Goal: Task Accomplishment & Management: Use online tool/utility

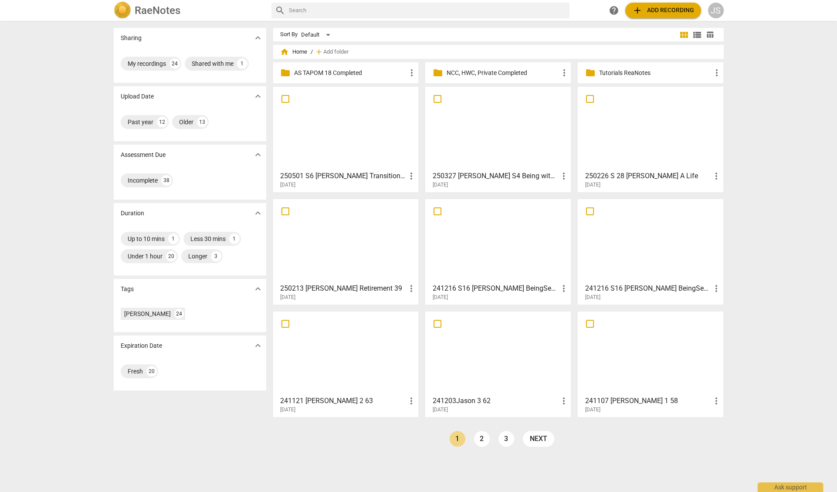
click at [604, 15] on div "search help add Add recording JS" at bounding box center [498, 11] width 452 height 16
click at [662, 10] on span "add Add recording" at bounding box center [664, 10] width 62 height 10
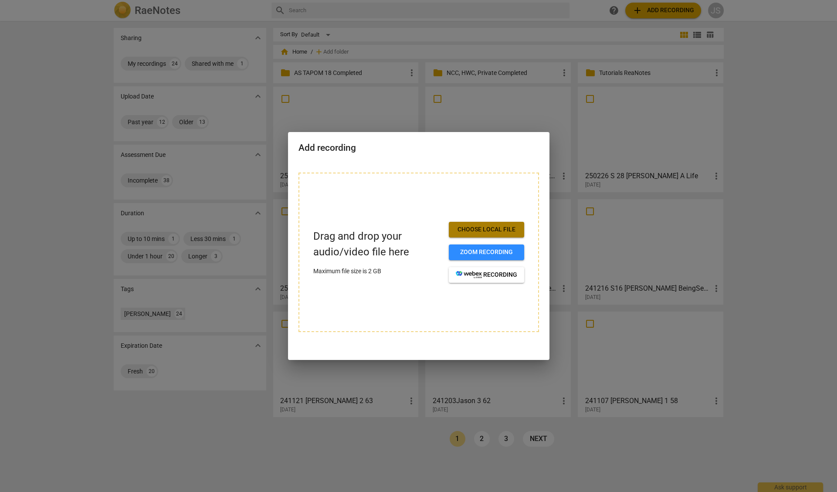
click at [473, 227] on span "Choose local file" at bounding box center [486, 229] width 61 height 9
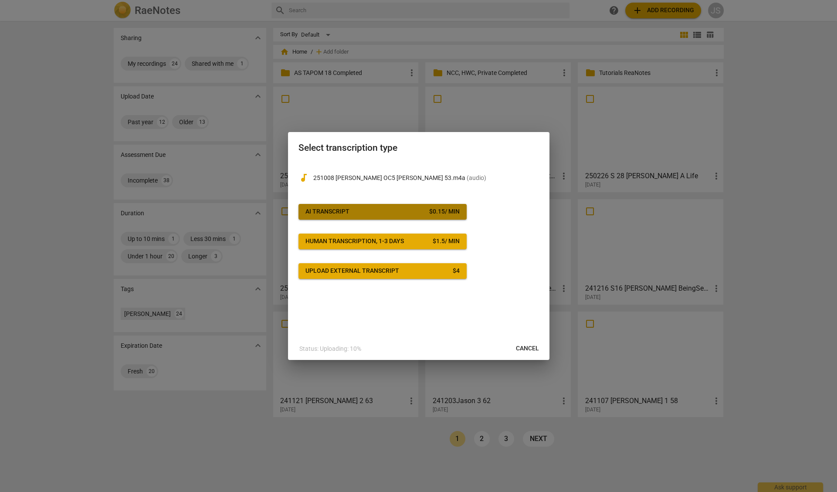
click at [388, 212] on span "AI Transcript $ 0.15 / min" at bounding box center [383, 211] width 154 height 9
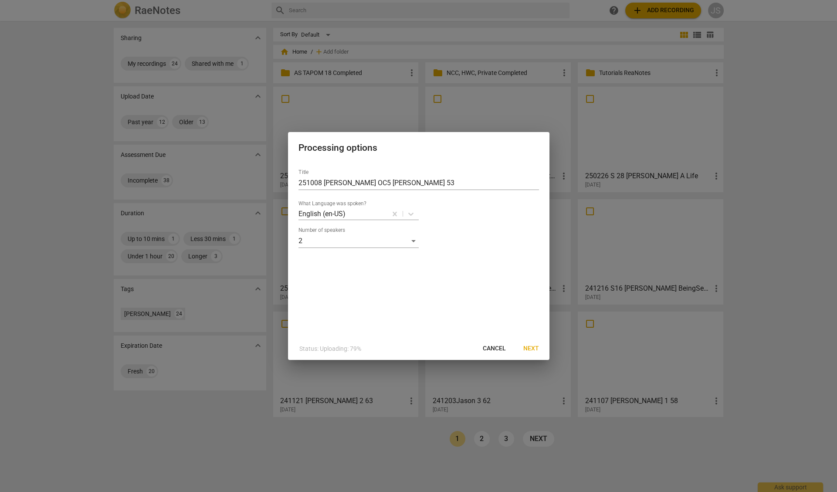
click at [529, 347] on span "Next" at bounding box center [532, 348] width 16 height 9
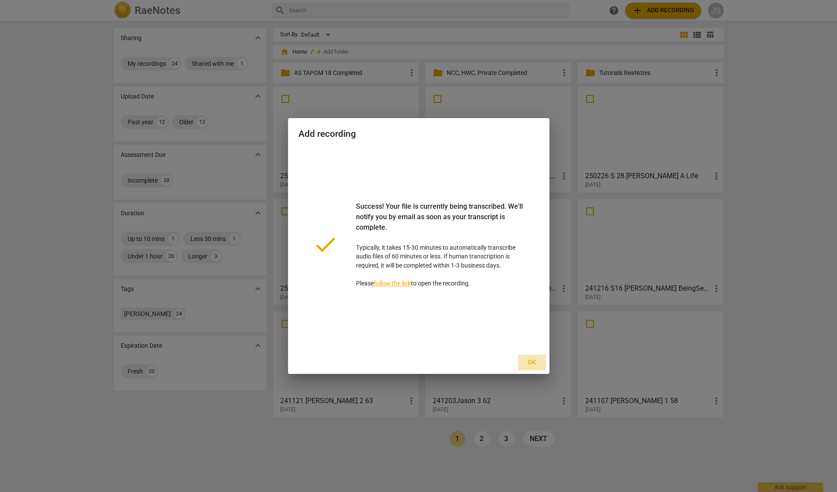
click at [531, 363] on span "Ok" at bounding box center [532, 362] width 14 height 9
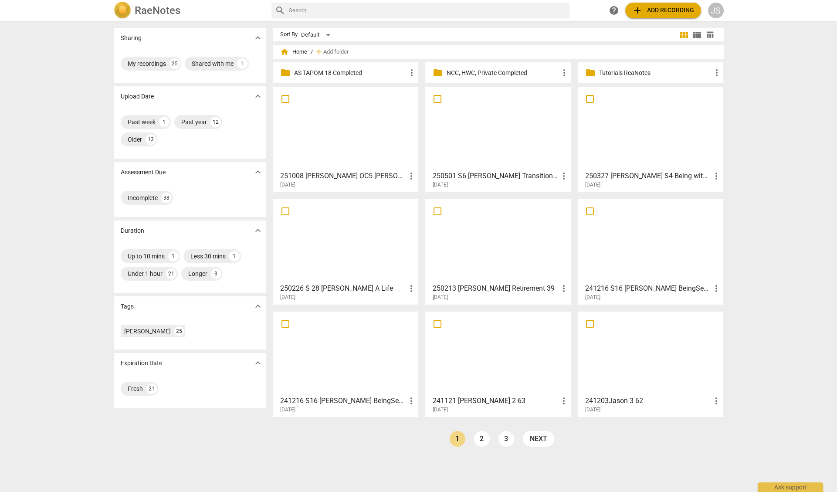
click at [323, 142] on div at bounding box center [345, 128] width 139 height 77
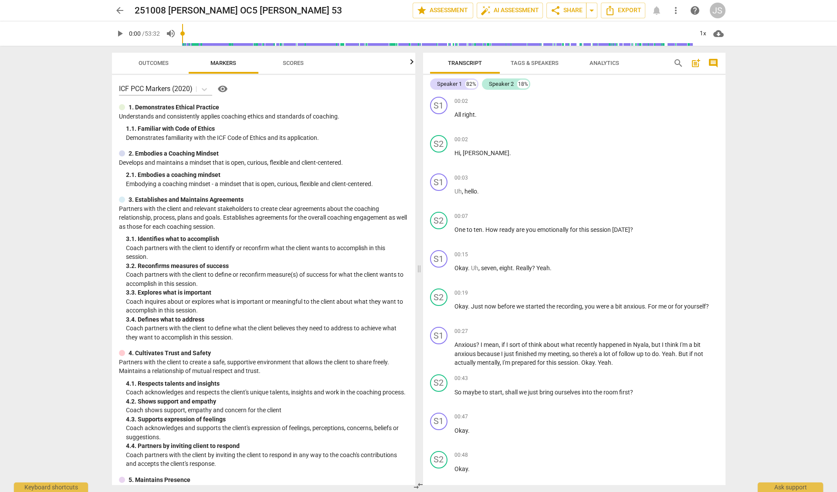
click at [528, 62] on span "Tags & Speakers" at bounding box center [535, 63] width 48 height 7
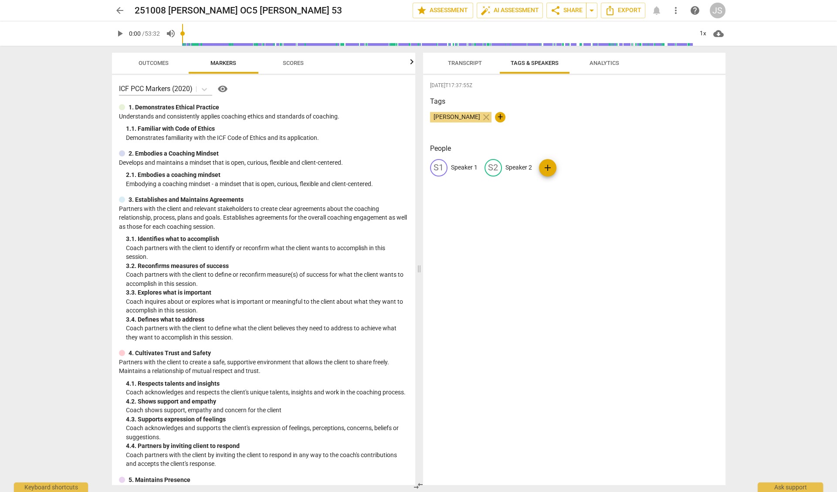
click at [461, 166] on p "Speaker 1" at bounding box center [464, 167] width 27 height 9
type input "P"
type input "[PERSON_NAME]"
click at [578, 168] on p "Speaker 2" at bounding box center [575, 167] width 27 height 9
type input "[PERSON_NAME]"
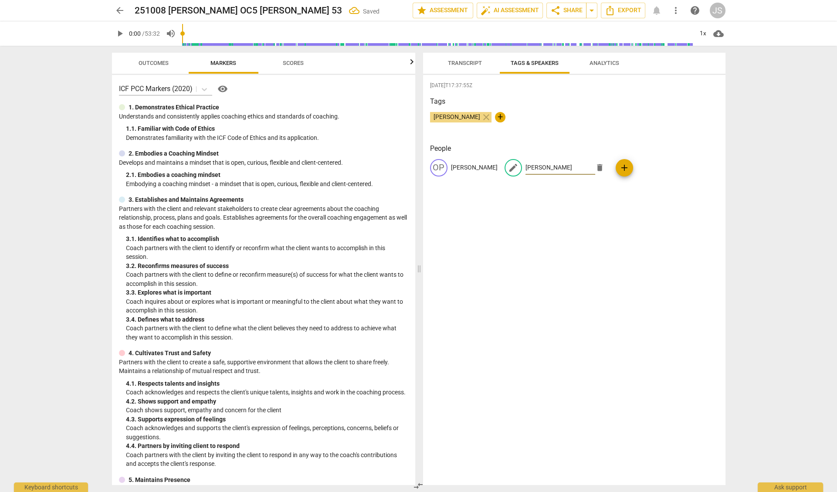
click at [519, 69] on span "Tags & Speakers" at bounding box center [534, 64] width 69 height 12
click at [500, 10] on span "auto_fix_high AI Assessment" at bounding box center [510, 10] width 58 height 10
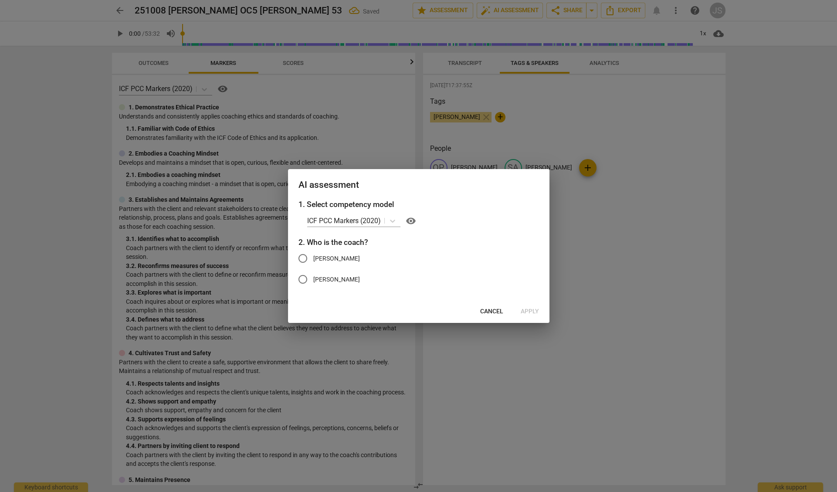
click at [301, 279] on input "[PERSON_NAME]" at bounding box center [303, 279] width 21 height 21
radio input "true"
click at [526, 312] on span "Apply" at bounding box center [530, 311] width 18 height 9
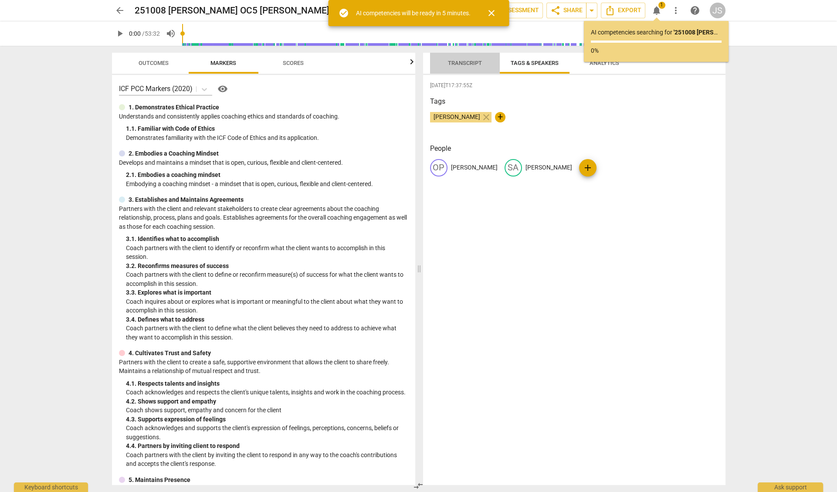
click at [461, 59] on span "Transcript" at bounding box center [465, 64] width 55 height 12
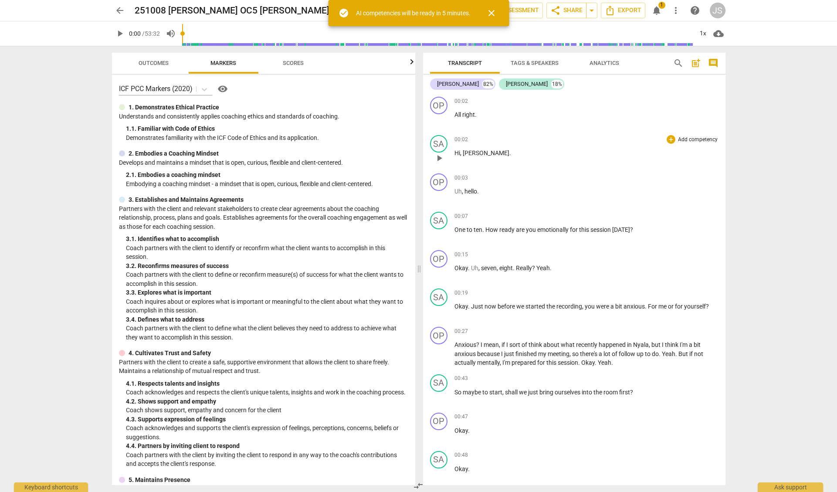
click at [455, 115] on span "All" at bounding box center [459, 114] width 8 height 7
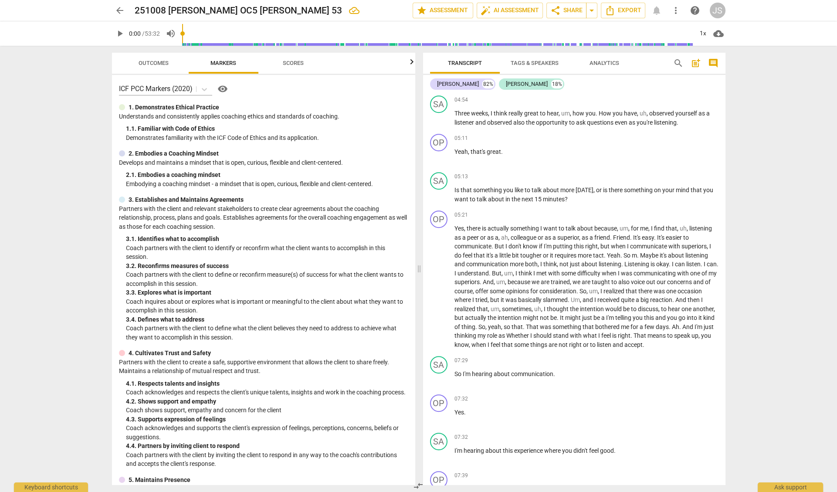
scroll to position [1061, 0]
click at [146, 61] on span "Outcomes" at bounding box center [154, 63] width 30 height 7
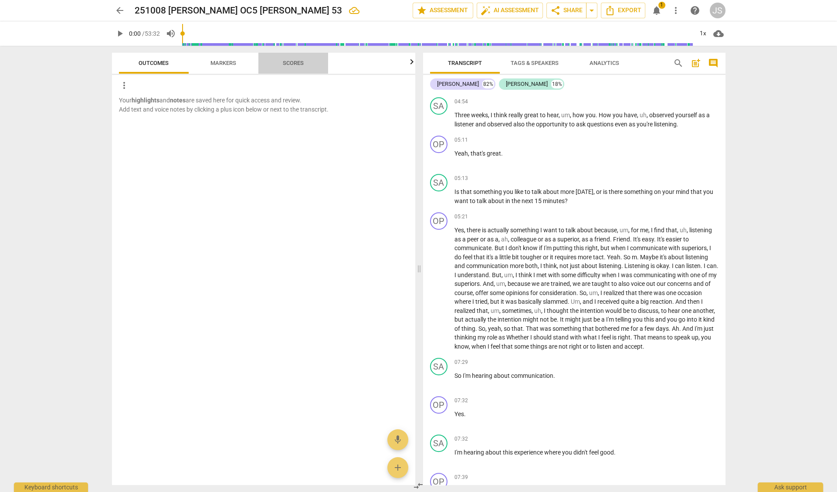
click at [298, 62] on span "Scores" at bounding box center [293, 63] width 21 height 7
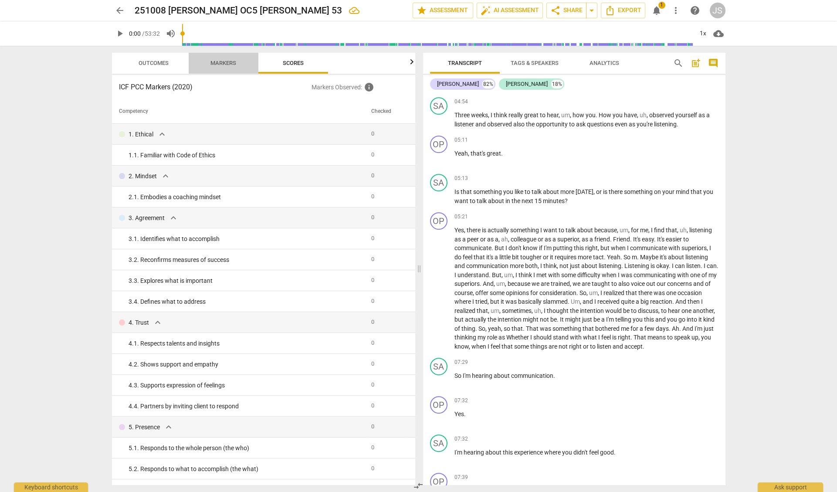
click at [223, 64] on span "Markers" at bounding box center [224, 63] width 26 height 7
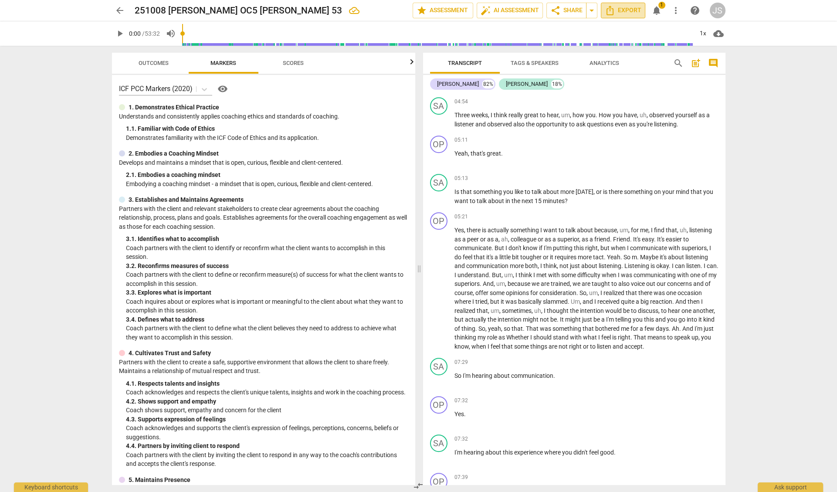
click at [624, 10] on span "Export" at bounding box center [623, 10] width 37 height 10
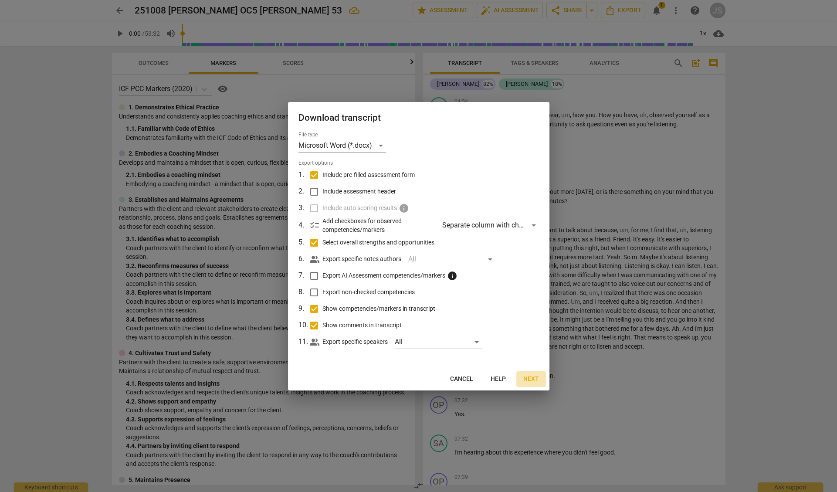
click at [531, 375] on span "Next" at bounding box center [532, 379] width 16 height 9
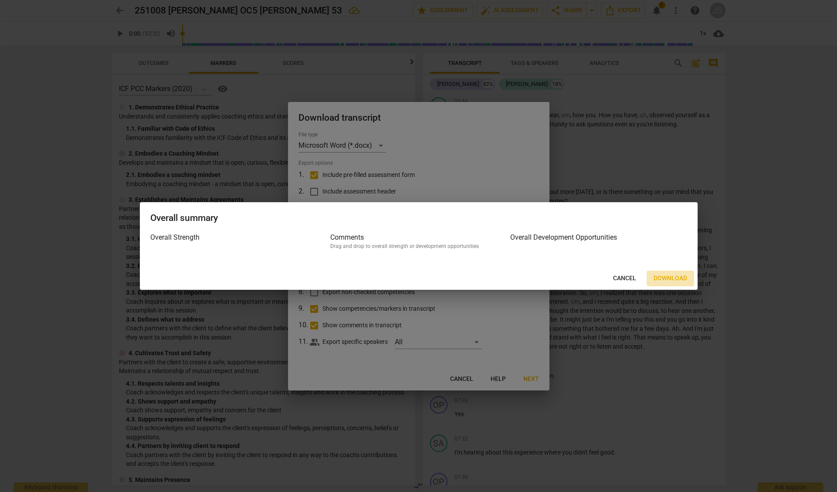
click at [669, 278] on span "Download" at bounding box center [671, 278] width 34 height 9
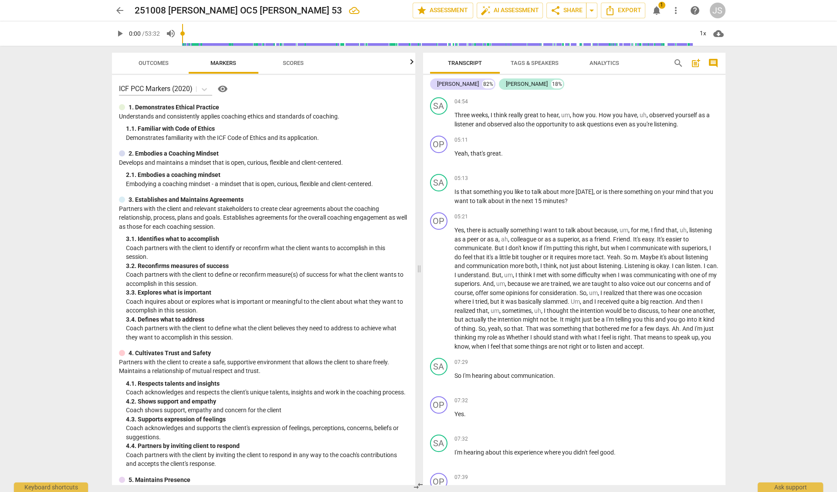
click at [0, 8] on html "arrow_back 251008 [PERSON_NAME] OC5 [PERSON_NAME] 53 edit star Assessment auto_…" at bounding box center [418, 4] width 837 height 8
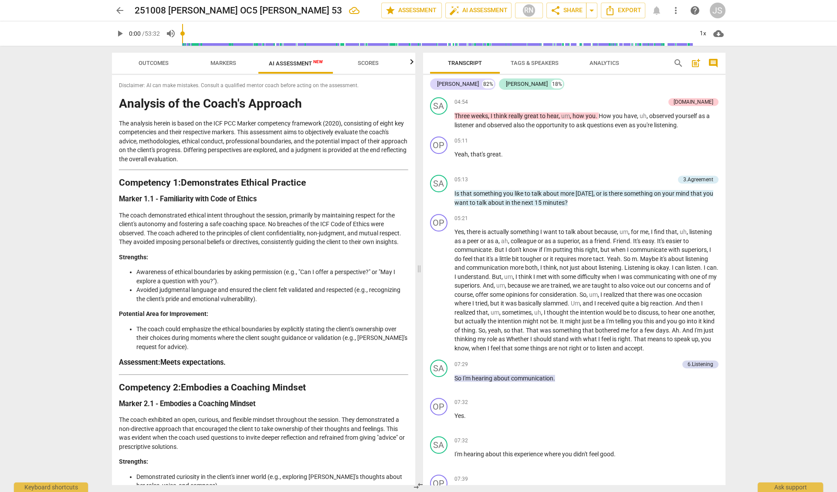
click at [150, 61] on span "Outcomes" at bounding box center [154, 63] width 30 height 7
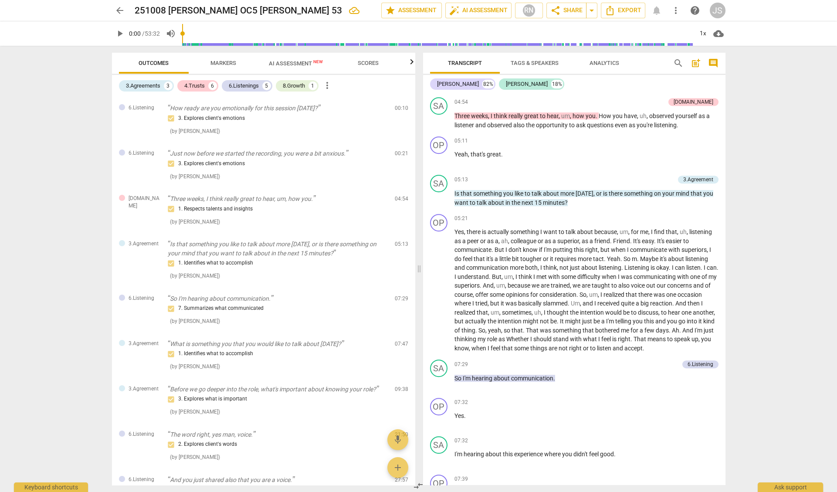
click at [299, 62] on span "AI Assessment New" at bounding box center [296, 63] width 54 height 7
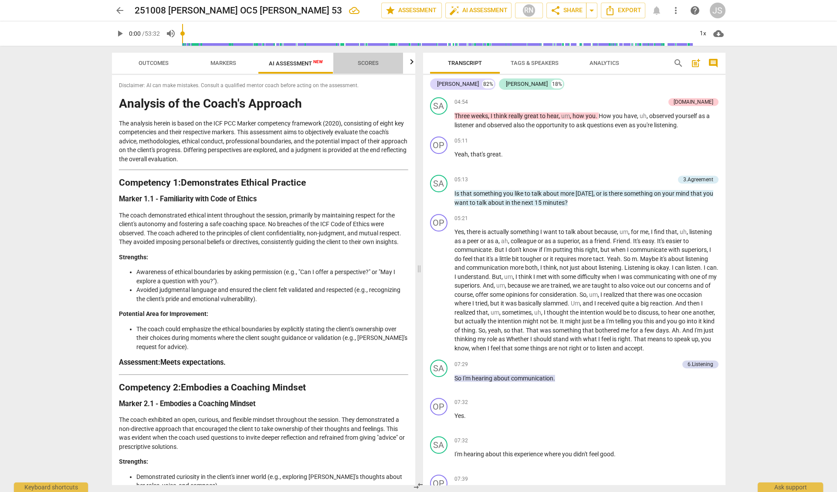
click at [361, 62] on span "Scores" at bounding box center [368, 63] width 21 height 7
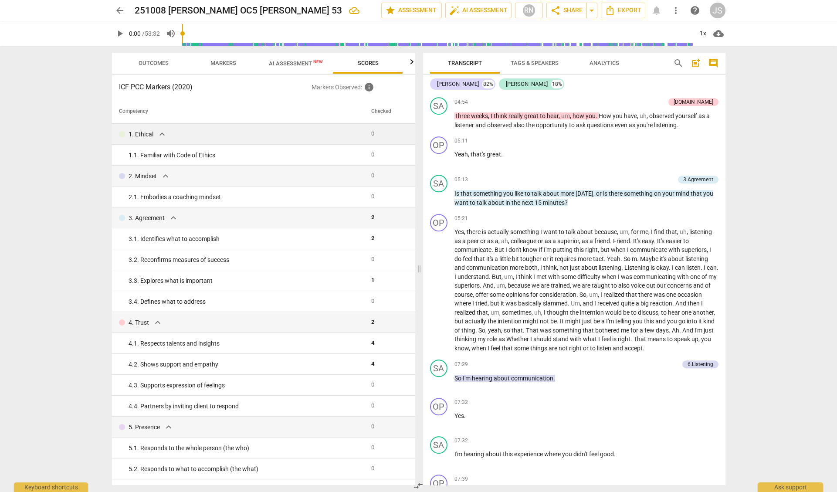
scroll to position [0, 0]
click at [283, 65] on span "AI Assessment New" at bounding box center [296, 63] width 54 height 7
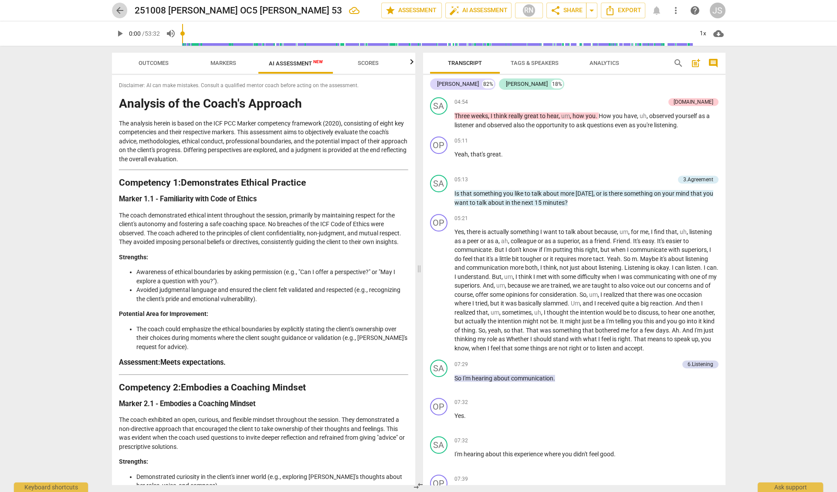
click at [118, 9] on span "arrow_back" at bounding box center [120, 10] width 10 height 10
